Goal: Communication & Community: Answer question/provide support

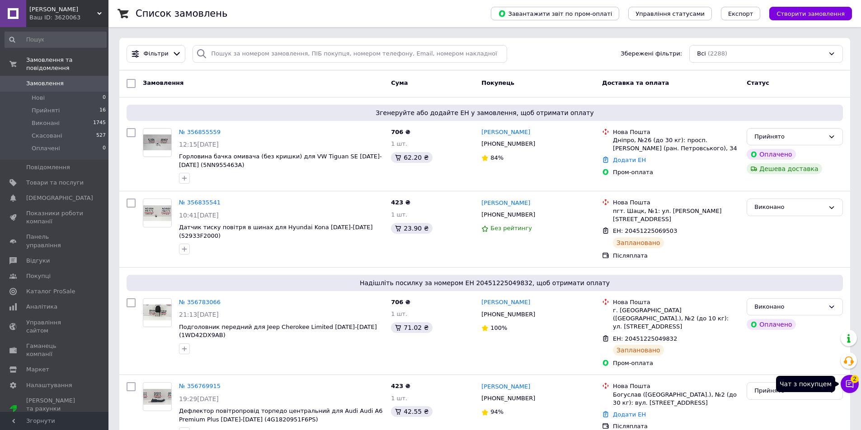
click at [851, 385] on icon at bounding box center [849, 384] width 9 height 9
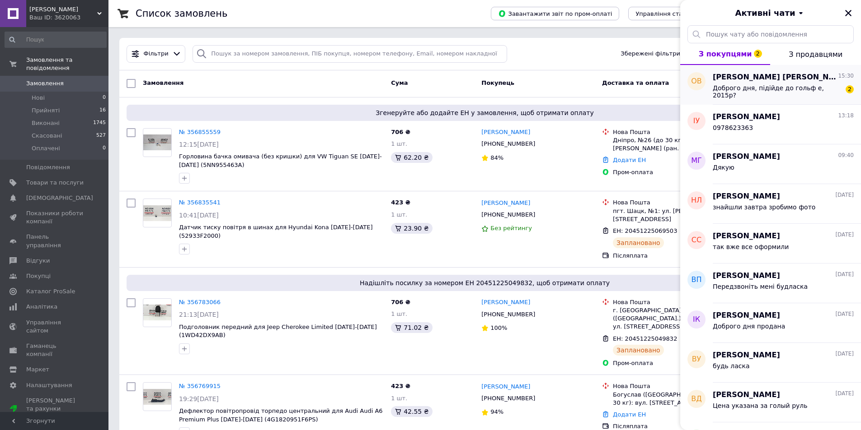
click at [777, 85] on span "Доброго дня, підійде до гольф е, 2015р?" at bounding box center [776, 91] width 128 height 14
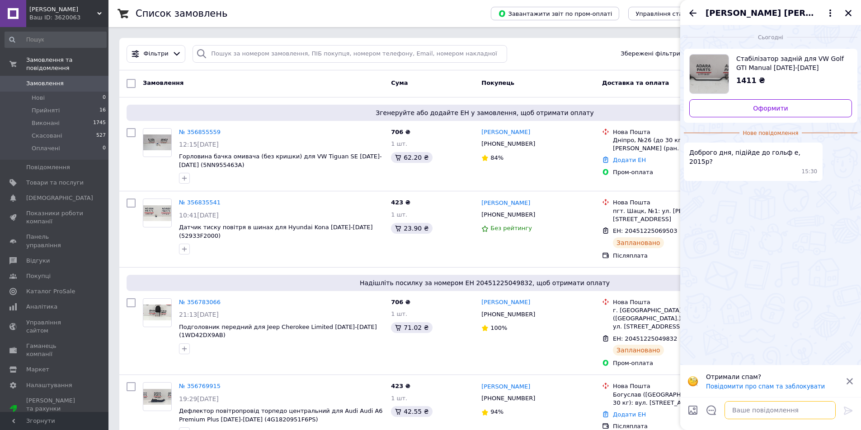
click at [768, 403] on textarea at bounding box center [779, 411] width 111 height 18
type textarea "l"
type textarea "Доброго дня. Дайте він код"
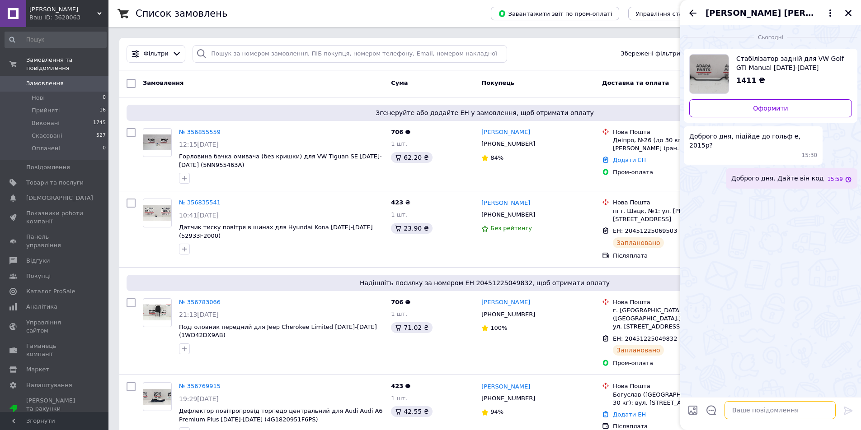
type textarea "+"
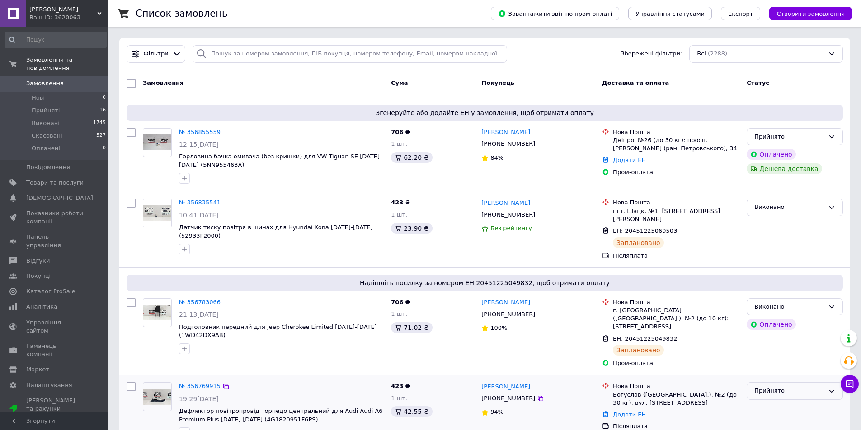
click at [786, 387] on div "Прийнято" at bounding box center [789, 391] width 70 height 9
click at [779, 402] on li "Виконано" at bounding box center [794, 410] width 95 height 17
